Goal: Register for event/course

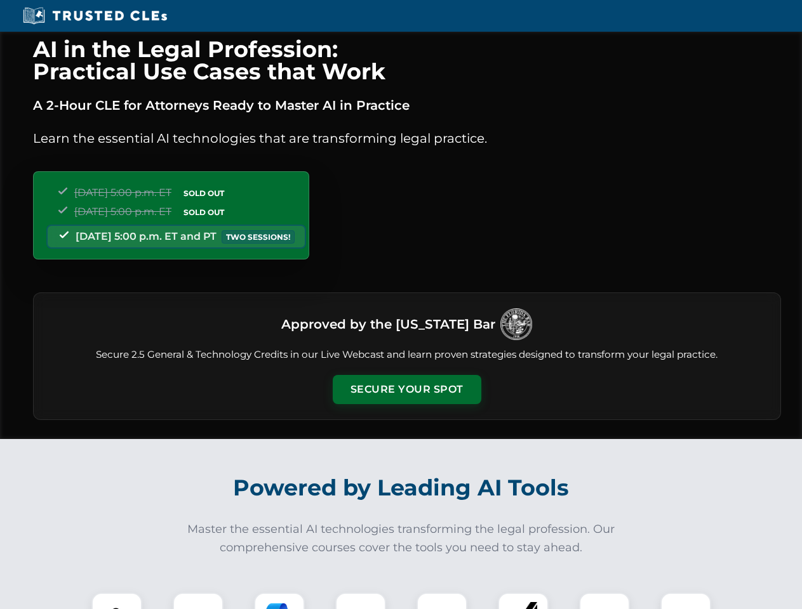
click at [406, 390] on button "Secure Your Spot" at bounding box center [407, 389] width 149 height 29
click at [117, 601] on img at bounding box center [116, 618] width 37 height 37
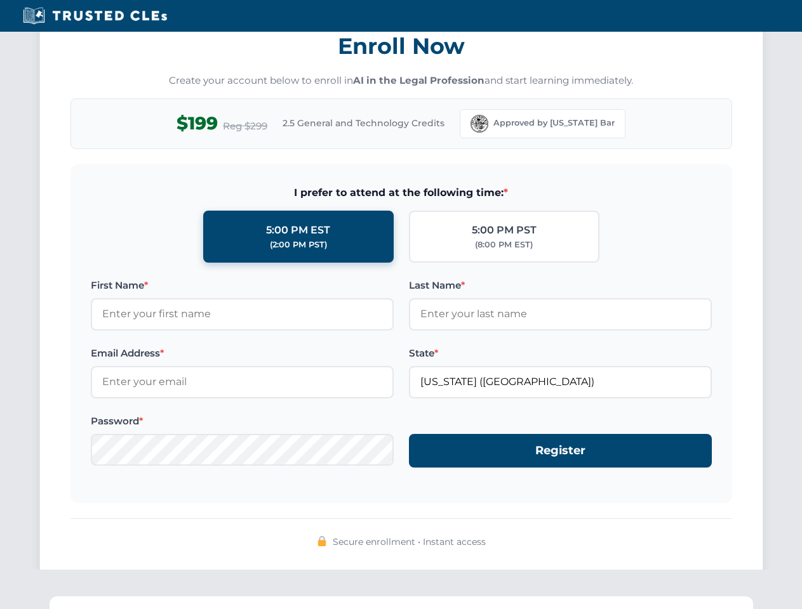
scroll to position [1246, 0]
